Goal: Task Accomplishment & Management: Use online tool/utility

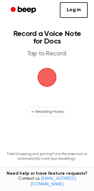
click at [38, 71] on span "button" at bounding box center [47, 78] width 18 height 18
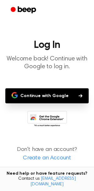
click at [57, 97] on button "Continue with Google" at bounding box center [46, 95] width 83 height 15
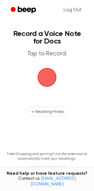
click at [47, 82] on span "button" at bounding box center [46, 77] width 21 height 21
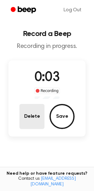
click at [33, 118] on button "Delete" at bounding box center [31, 116] width 25 height 25
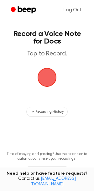
click at [47, 75] on span "button" at bounding box center [47, 78] width 18 height 18
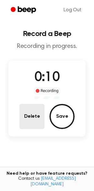
click at [37, 114] on button "Delete" at bounding box center [31, 116] width 25 height 25
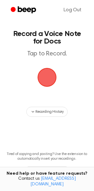
click at [47, 77] on span "button" at bounding box center [47, 78] width 18 height 18
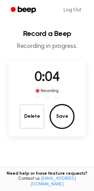
click at [31, 120] on button "Delete" at bounding box center [31, 116] width 25 height 25
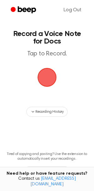
click at [45, 86] on span "button" at bounding box center [47, 78] width 18 height 18
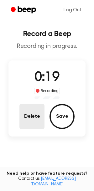
click at [41, 118] on button "Delete" at bounding box center [31, 116] width 25 height 25
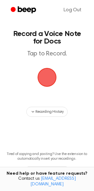
click at [44, 72] on span "button" at bounding box center [47, 78] width 18 height 18
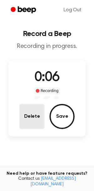
click at [31, 114] on button "Delete" at bounding box center [31, 116] width 25 height 25
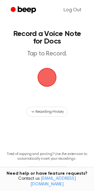
click at [45, 82] on span "button" at bounding box center [47, 78] width 18 height 18
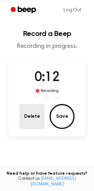
click at [25, 120] on button "Delete" at bounding box center [31, 116] width 25 height 25
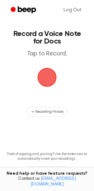
click at [45, 78] on span "button" at bounding box center [47, 78] width 18 height 18
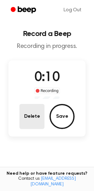
click at [43, 121] on button "Delete" at bounding box center [31, 116] width 25 height 25
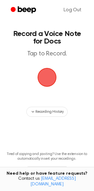
click at [48, 76] on span "button" at bounding box center [47, 78] width 18 height 18
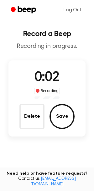
click at [33, 132] on div "0:02 Recording Delete Save" at bounding box center [46, 99] width 77 height 76
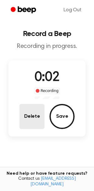
click at [33, 122] on button "Delete" at bounding box center [31, 116] width 25 height 25
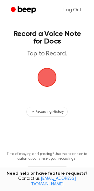
click at [42, 87] on span "button" at bounding box center [47, 77] width 19 height 19
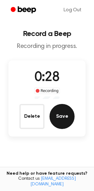
click at [65, 115] on button "Save" at bounding box center [62, 116] width 25 height 25
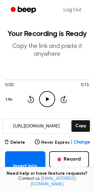
click at [45, 103] on icon "Play Audio" at bounding box center [47, 99] width 16 height 16
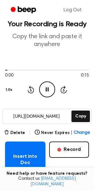
scroll to position [11, 0]
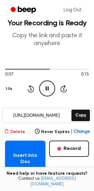
click at [15, 129] on button "Delete" at bounding box center [14, 132] width 21 height 7
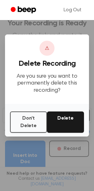
click at [63, 114] on button "Delete" at bounding box center [65, 122] width 37 height 21
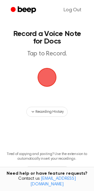
click at [45, 82] on span "button" at bounding box center [47, 78] width 18 height 18
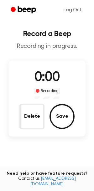
scroll to position [11, 0]
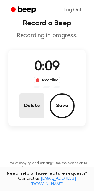
click at [28, 114] on button "Delete" at bounding box center [31, 105] width 25 height 25
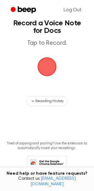
click at [45, 73] on span "button" at bounding box center [47, 67] width 18 height 18
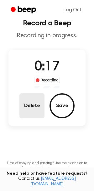
click at [42, 94] on button "Delete" at bounding box center [31, 105] width 25 height 25
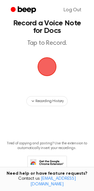
click at [44, 70] on span "button" at bounding box center [47, 67] width 20 height 20
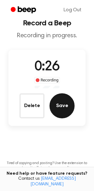
click at [63, 112] on button "Save" at bounding box center [62, 105] width 25 height 25
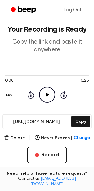
click at [62, 117] on input "https://beep.audio/77GfBMw" at bounding box center [36, 122] width 67 height 14
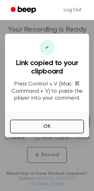
click at [53, 129] on button "OK" at bounding box center [47, 127] width 74 height 14
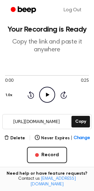
click at [45, 104] on div "0:00 0:25 1.0x Rewind 5 seconds Play Audio Skip 5 seconds" at bounding box center [47, 88] width 84 height 48
click at [45, 99] on icon "Play Audio" at bounding box center [47, 95] width 16 height 16
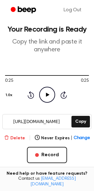
click at [13, 135] on button "Delete" at bounding box center [14, 138] width 21 height 7
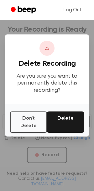
click at [58, 116] on button "Delete" at bounding box center [65, 122] width 37 height 21
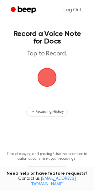
scroll to position [4, 0]
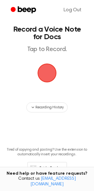
click at [45, 76] on span "button" at bounding box center [46, 73] width 35 height 35
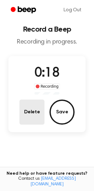
click at [33, 112] on button "Delete" at bounding box center [31, 112] width 25 height 25
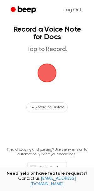
click at [44, 77] on span "button" at bounding box center [46, 73] width 35 height 35
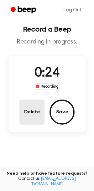
click at [29, 113] on button "Delete" at bounding box center [31, 112] width 25 height 25
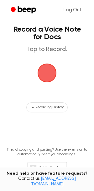
click at [43, 73] on span "button" at bounding box center [46, 73] width 35 height 35
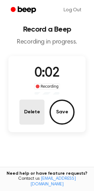
click at [40, 120] on button "Delete" at bounding box center [31, 112] width 25 height 25
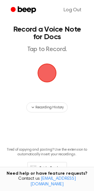
click at [50, 77] on span "button" at bounding box center [47, 73] width 35 height 35
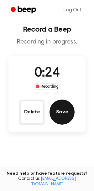
click at [56, 115] on button "Save" at bounding box center [62, 112] width 25 height 25
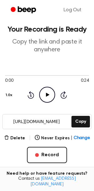
click at [35, 121] on input "[URL][DOMAIN_NAME]" at bounding box center [36, 122] width 67 height 14
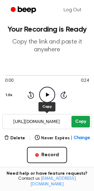
click at [81, 119] on button "Copy" at bounding box center [80, 122] width 19 height 12
